Goal: Contribute content: Contribute content

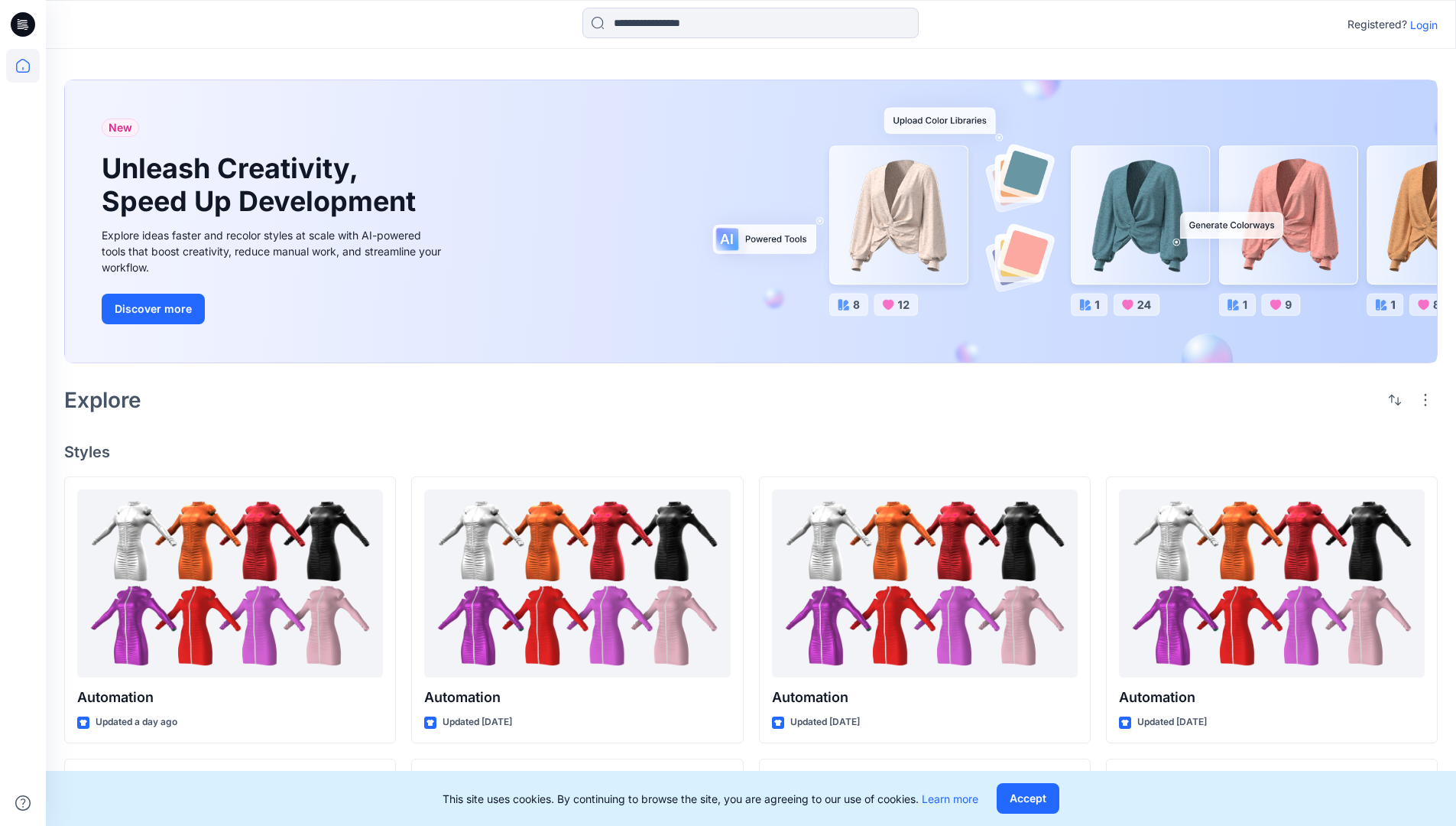
click at [1420, 25] on p "Login" at bounding box center [1424, 25] width 27 height 16
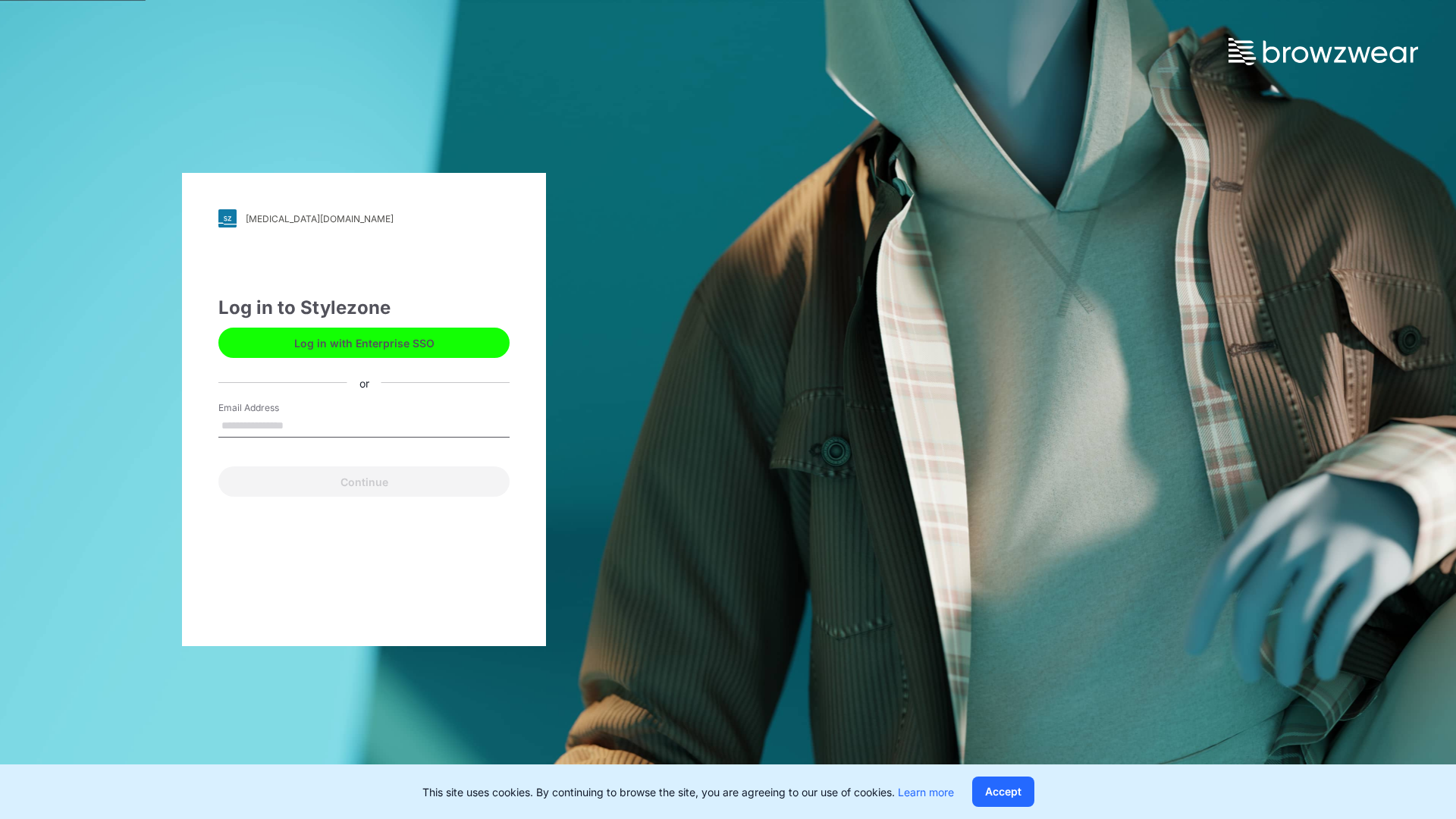
click at [299, 425] on input "Email Address" at bounding box center [364, 426] width 292 height 23
type input "**********"
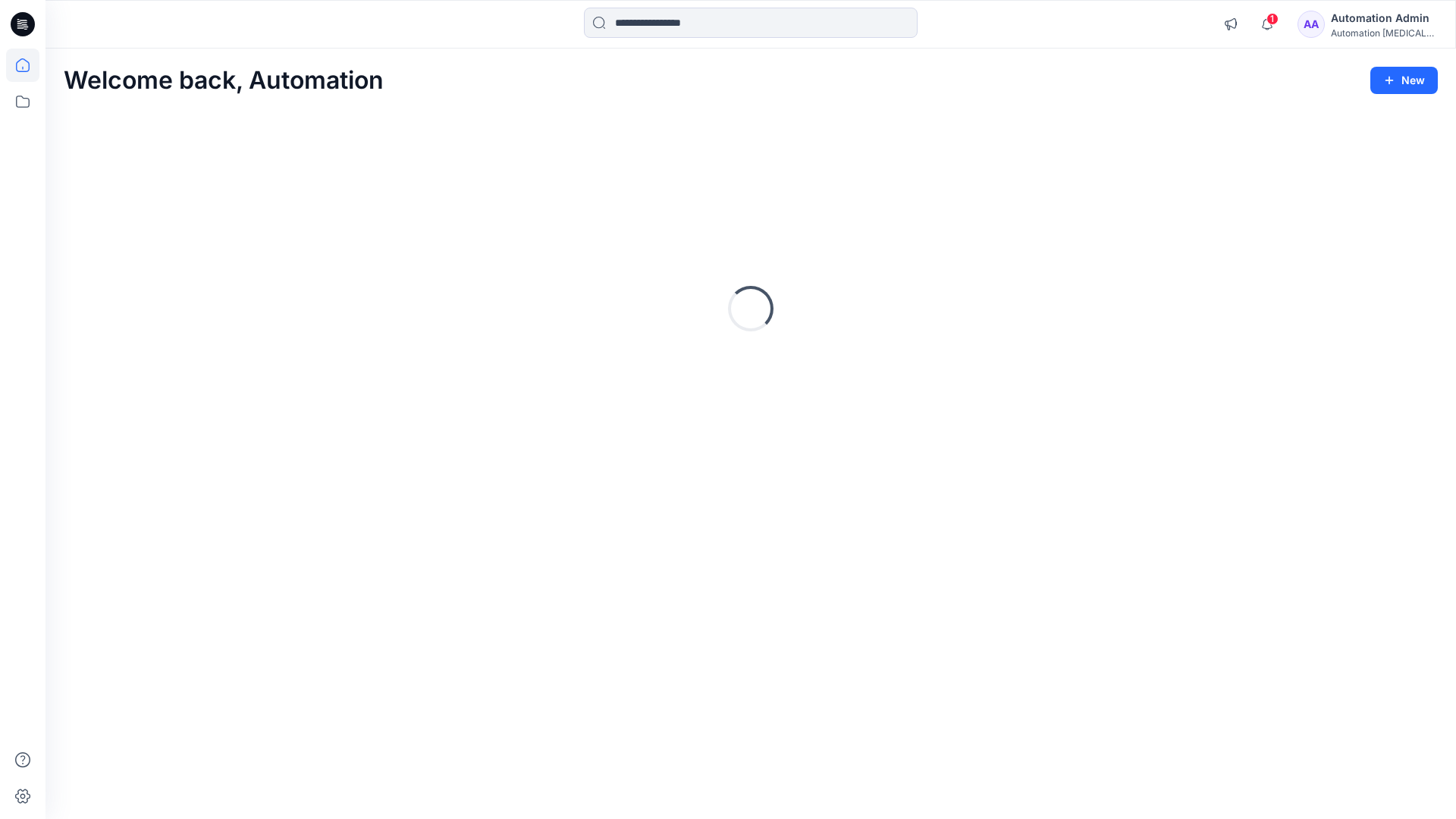
click at [29, 65] on icon at bounding box center [23, 65] width 14 height 14
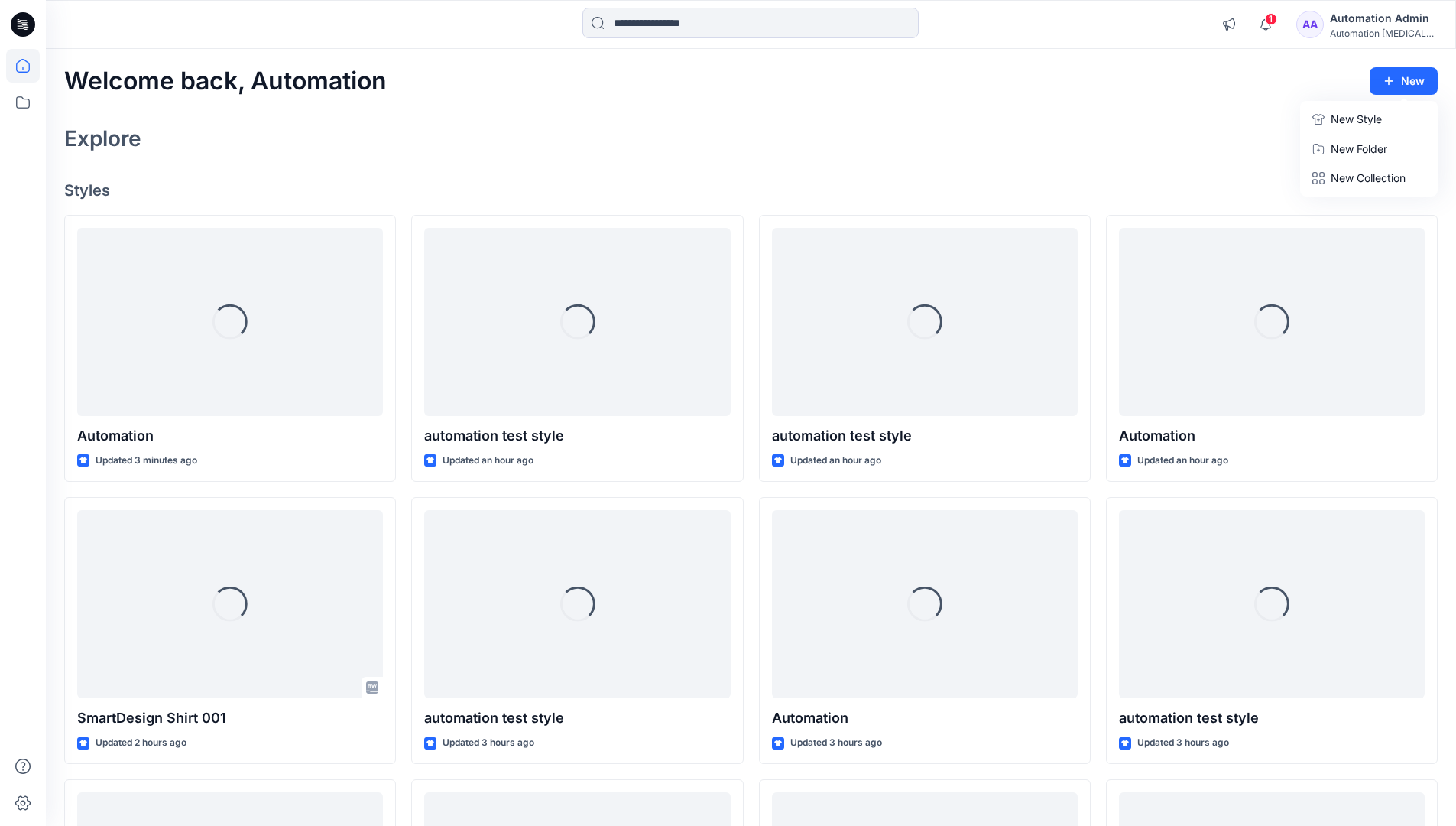
click at [1355, 119] on p "New Style" at bounding box center [1356, 119] width 51 height 18
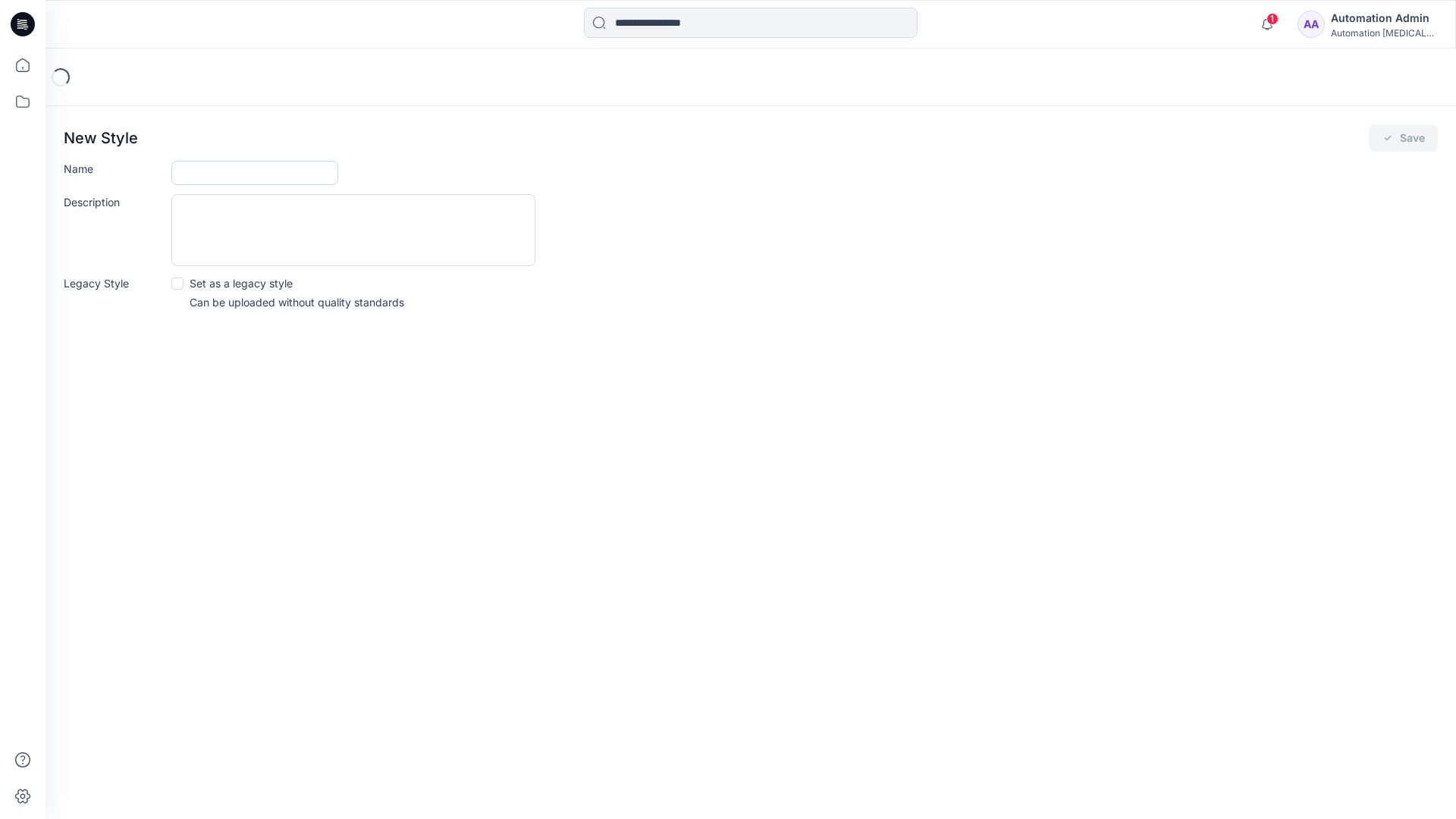
click at [197, 174] on input "Name" at bounding box center [254, 173] width 166 height 24
type input "**********"
click at [1400, 139] on button "Save" at bounding box center [1402, 137] width 69 height 27
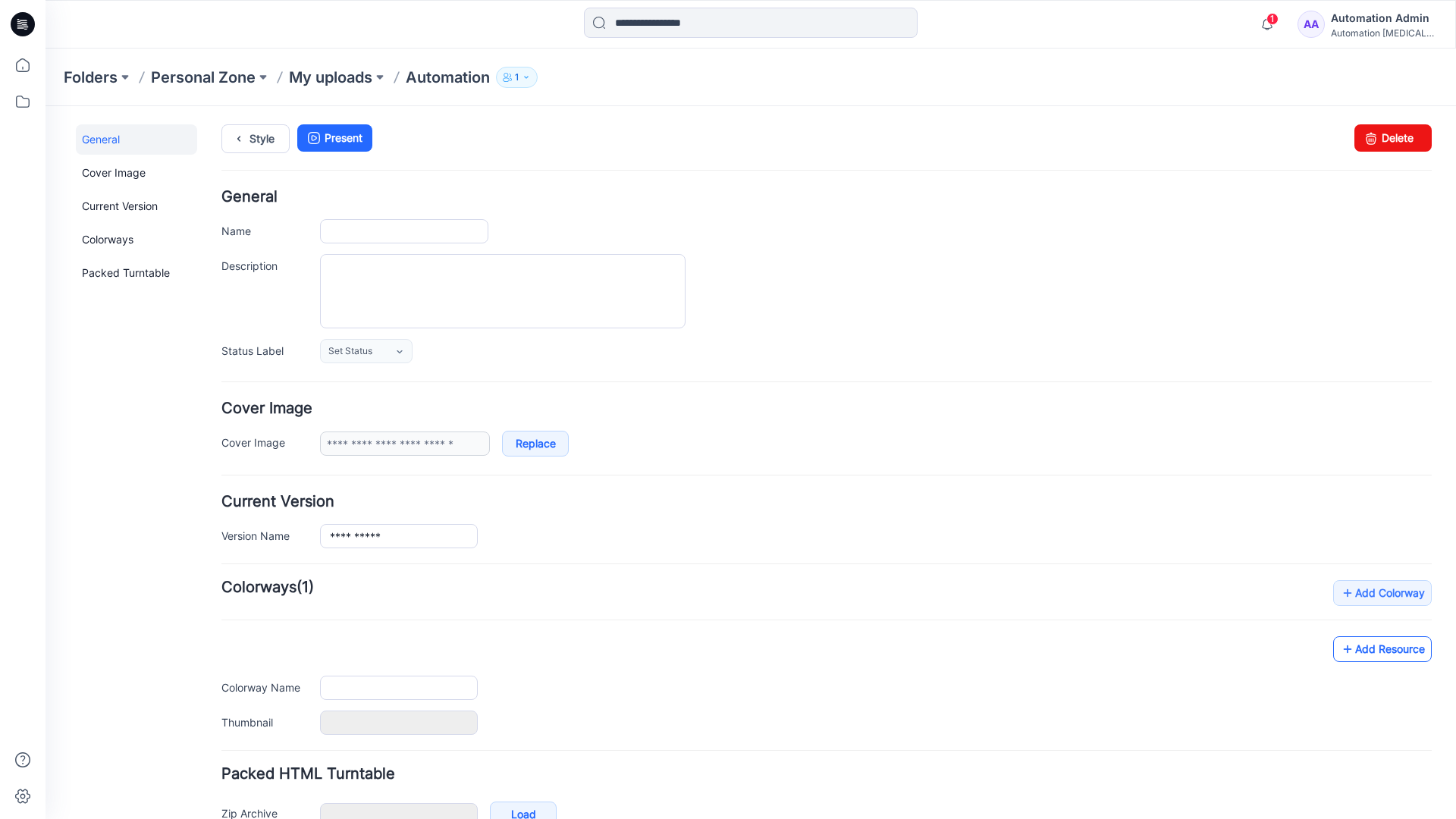
click at [1395, 653] on link "Add Resource" at bounding box center [1382, 648] width 99 height 25
type input "**********"
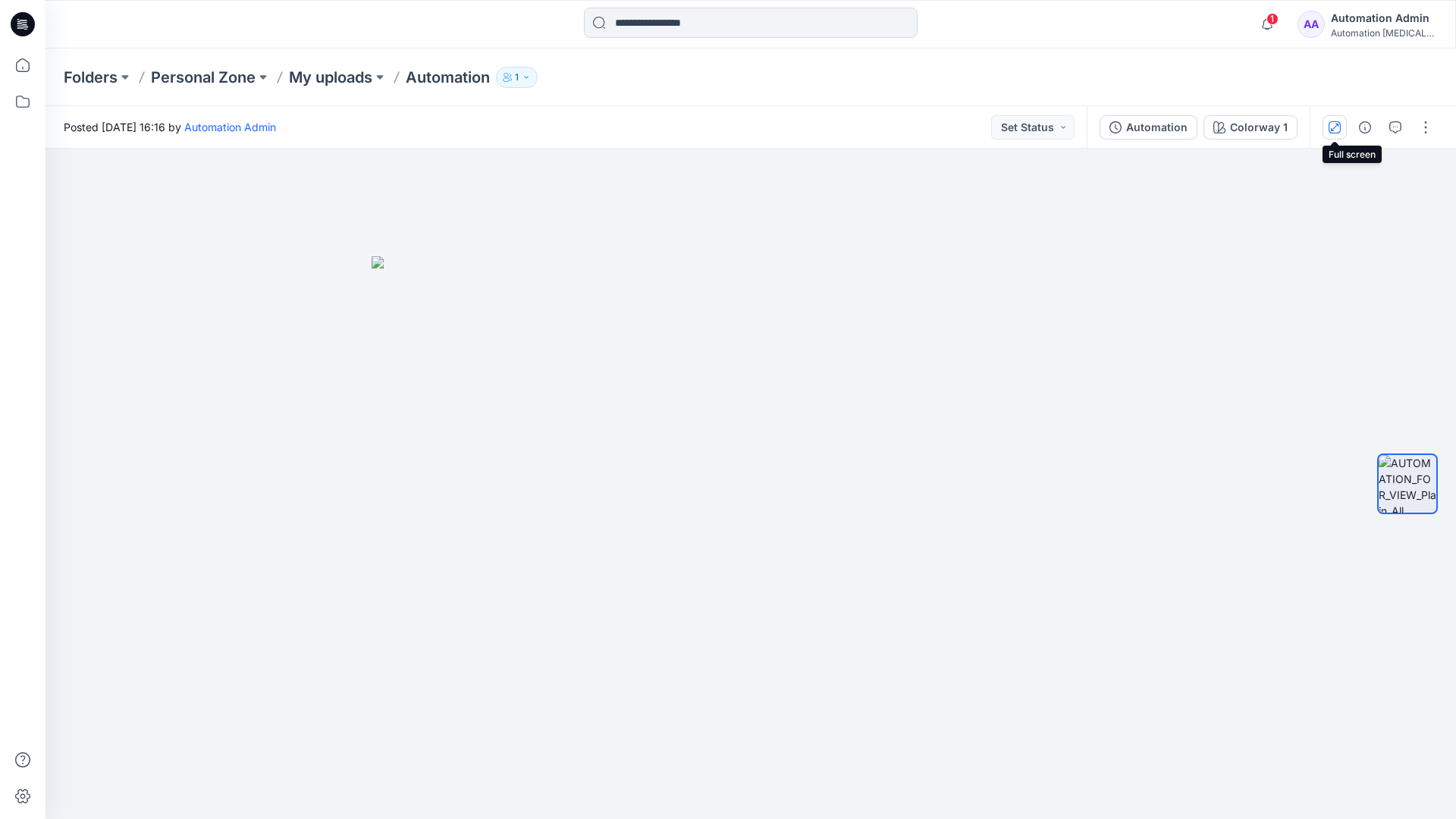
click at [1337, 124] on icon "button" at bounding box center [1335, 127] width 8 height 8
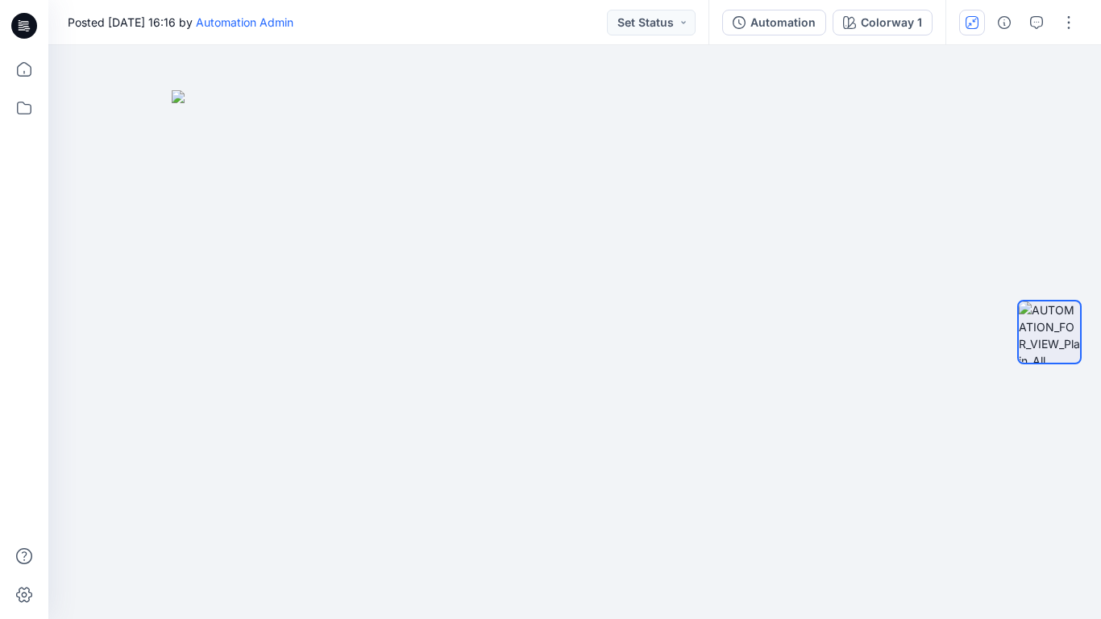
click at [970, 28] on button "button" at bounding box center [972, 23] width 26 height 26
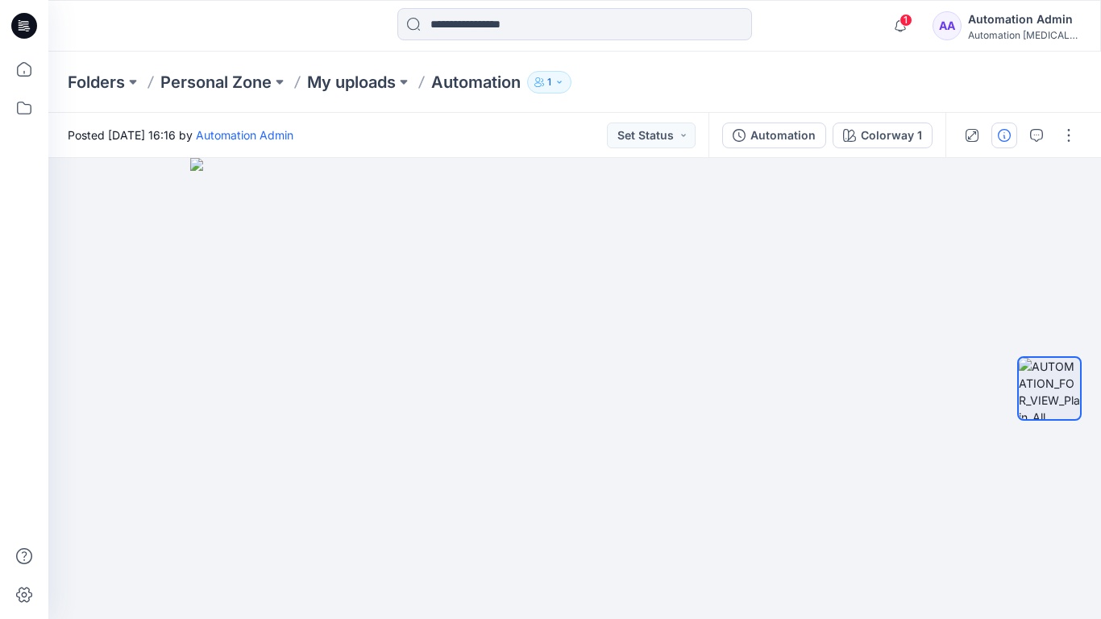
click at [1001, 135] on icon "button" at bounding box center [1004, 135] width 13 height 13
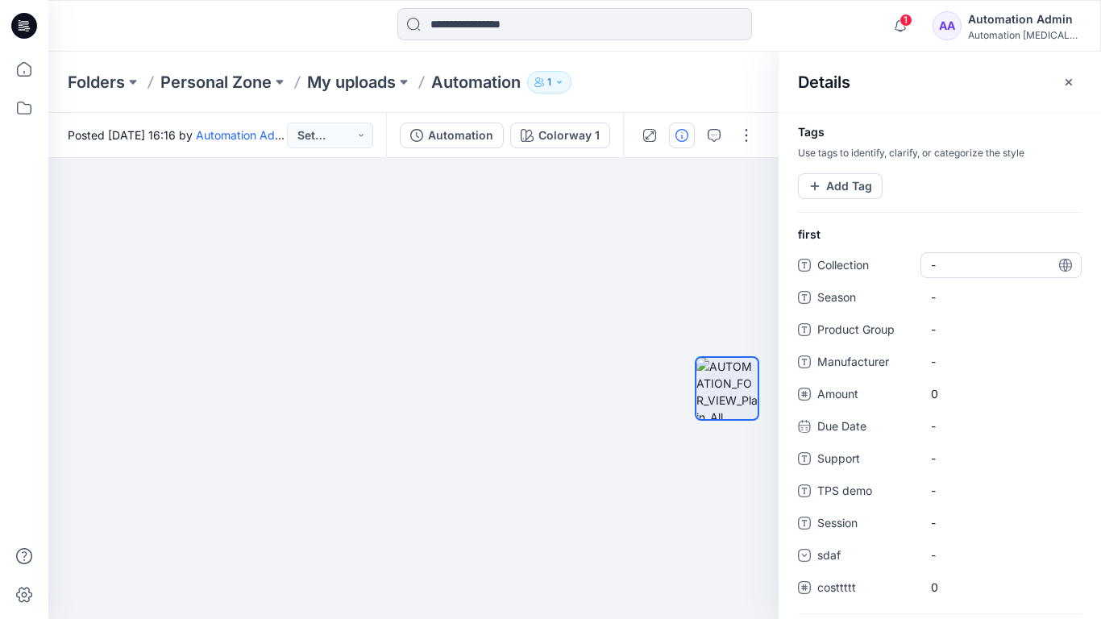
click at [949, 261] on span "-" at bounding box center [1001, 264] width 140 height 17
type textarea "**********"
click at [732, 266] on div at bounding box center [727, 389] width 65 height 264
click at [981, 269] on span "dsfdsfsdfsdfsd" at bounding box center [1001, 264] width 140 height 17
type textarea "*"
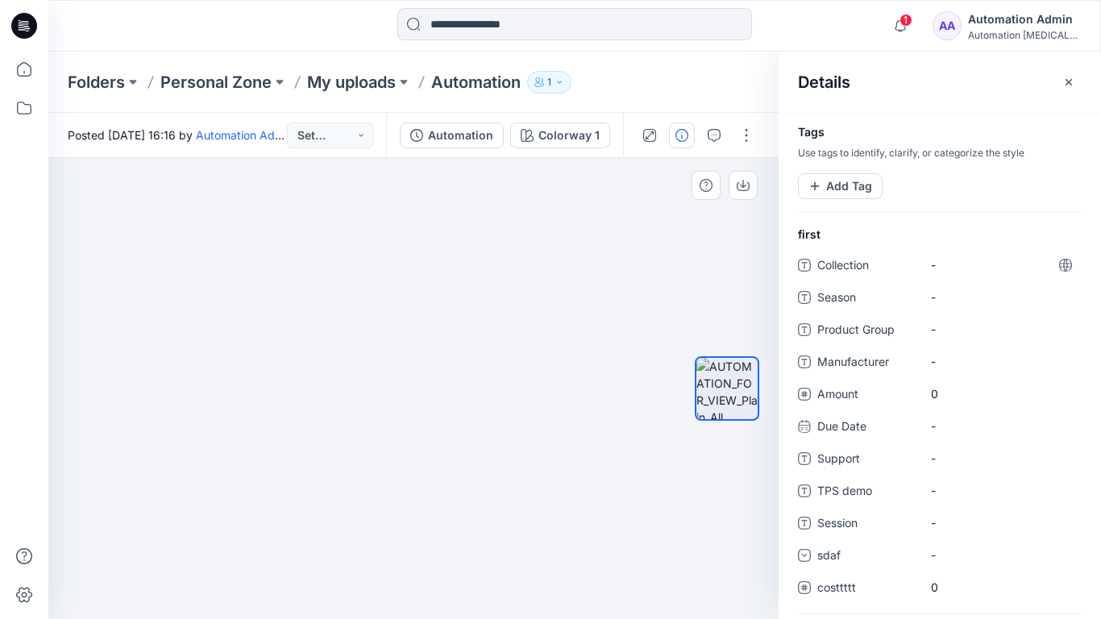
click at [689, 257] on div at bounding box center [727, 389] width 103 height 264
click at [842, 191] on button "Add Tag" at bounding box center [840, 186] width 85 height 26
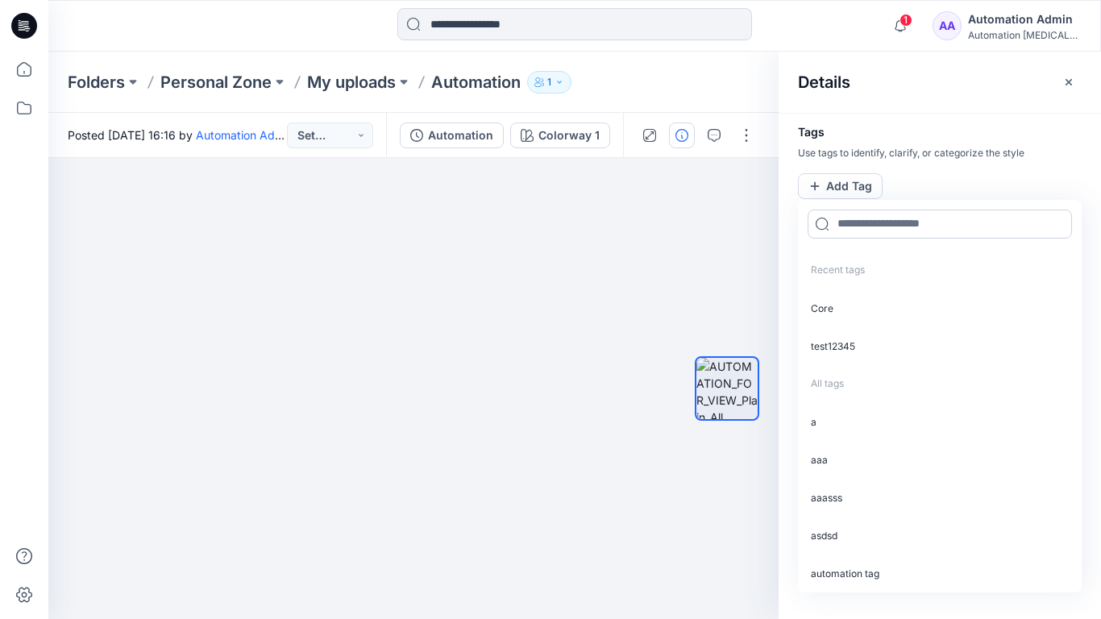
click at [864, 231] on input at bounding box center [940, 224] width 264 height 29
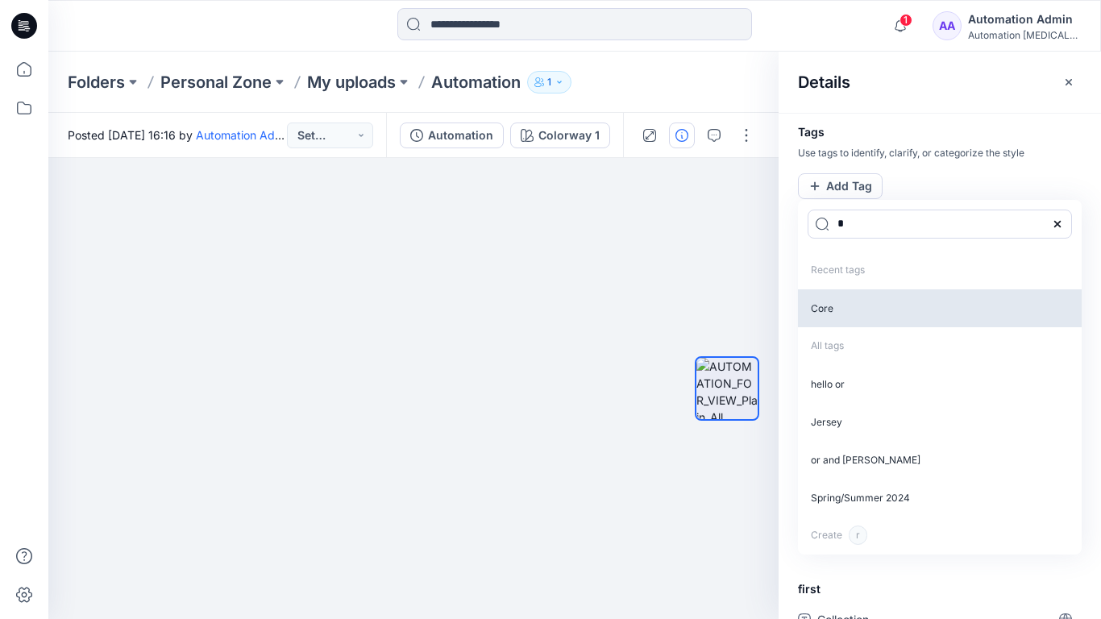
type input "*"
click at [837, 312] on p "Core" at bounding box center [940, 308] width 284 height 38
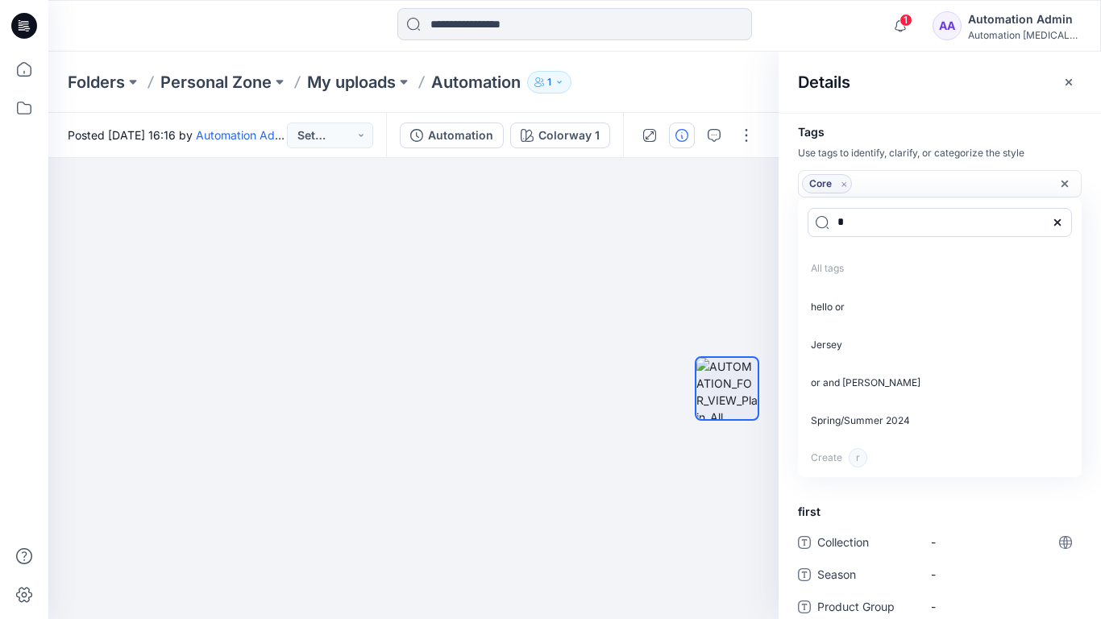
click at [844, 185] on icon "Remove tag" at bounding box center [845, 184] width 14 height 14
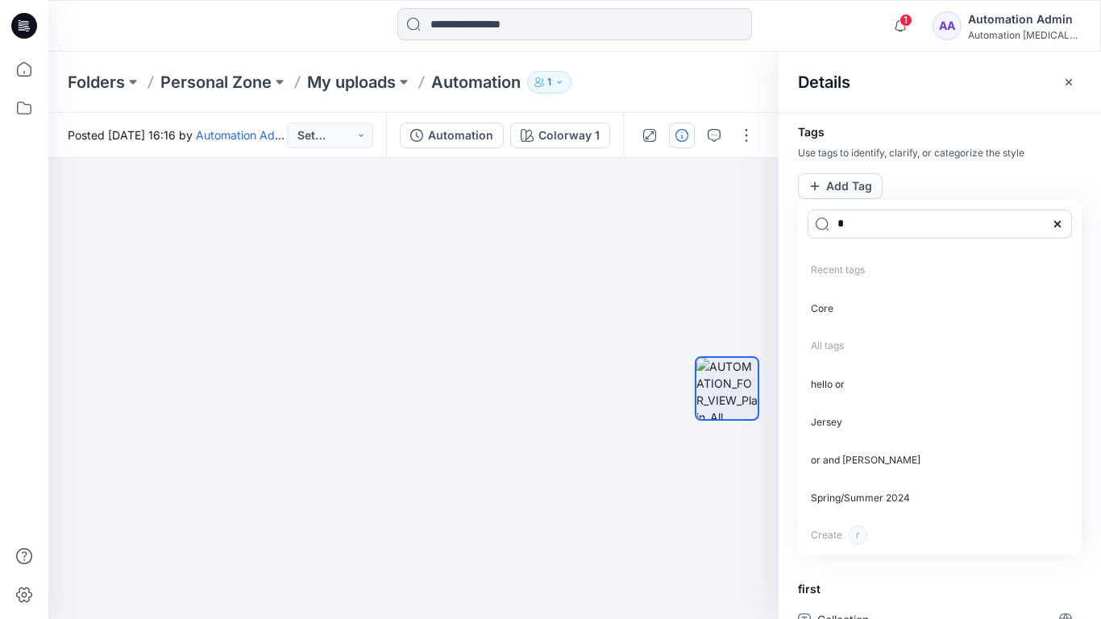
click at [1062, 223] on icon at bounding box center [1057, 224] width 13 height 13
click at [1063, 85] on icon "button" at bounding box center [1069, 82] width 13 height 13
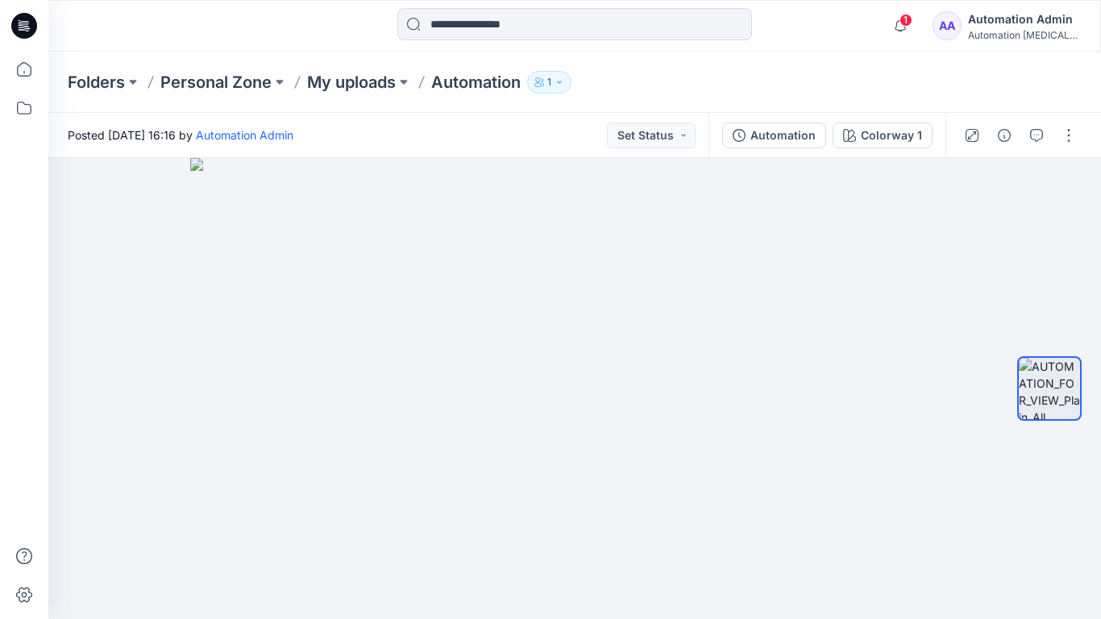
click at [996, 17] on div "Automation Admin" at bounding box center [1024, 19] width 113 height 19
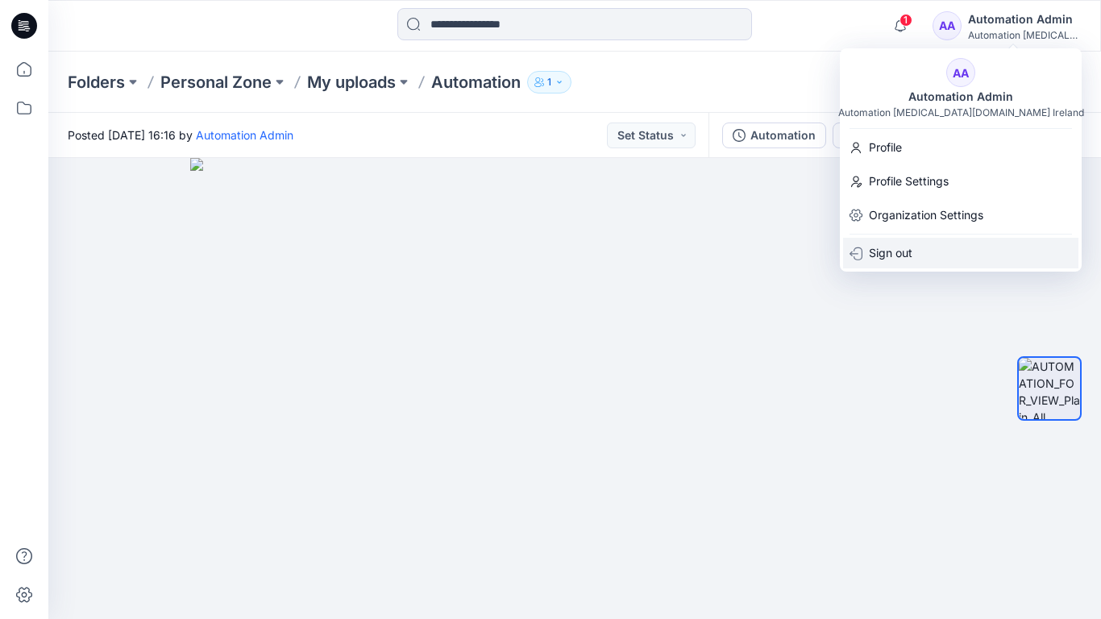
click at [896, 245] on p "Sign out" at bounding box center [891, 253] width 44 height 31
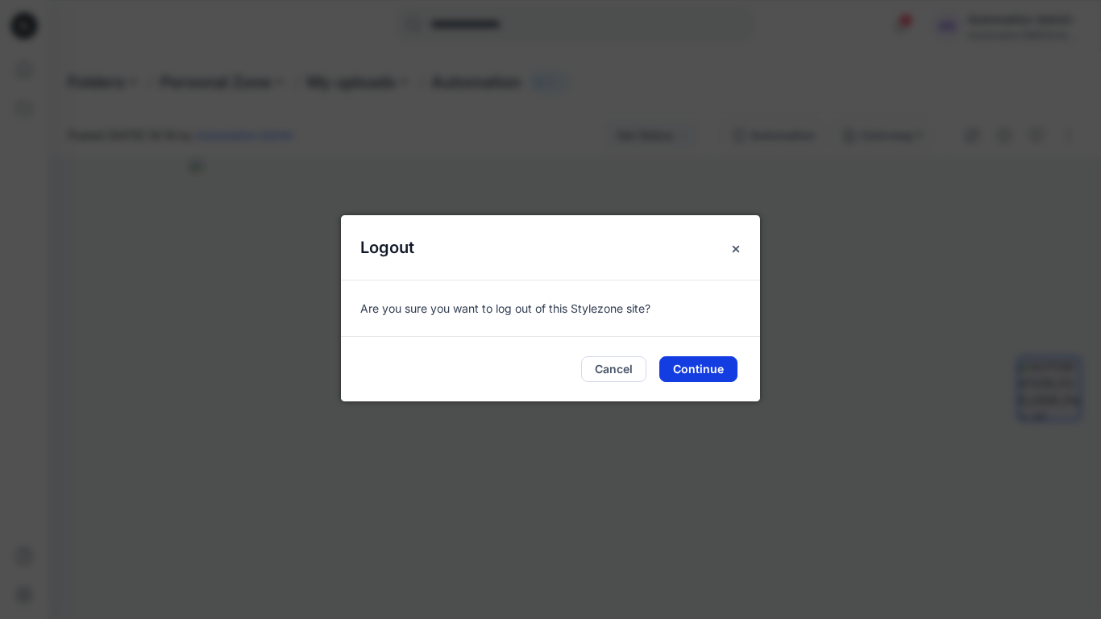
click at [696, 361] on button "Continue" at bounding box center [699, 369] width 78 height 26
